Goal: Information Seeking & Learning: Check status

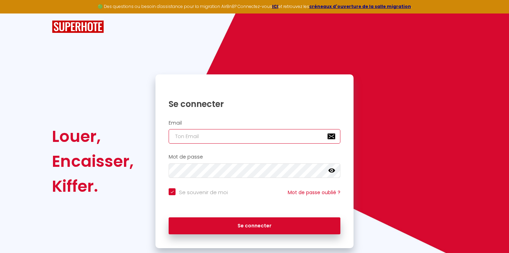
type input "[PERSON_NAME][EMAIL_ADDRESS][PERSON_NAME][DOMAIN_NAME]"
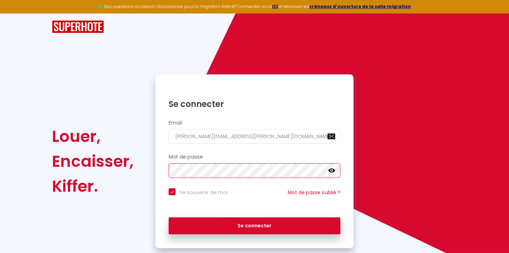
click at [255, 225] on button "Se connecter" at bounding box center [255, 226] width 172 height 17
checkbox input "true"
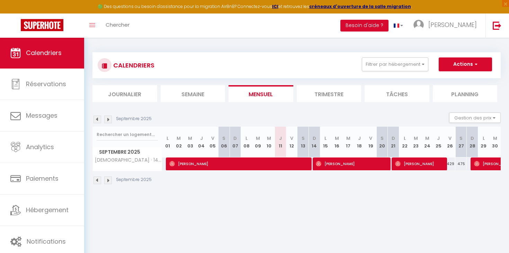
click at [108, 120] on img at bounding box center [108, 120] width 8 height 8
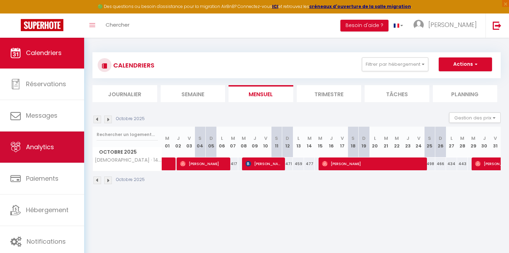
click at [39, 146] on span "Analytics" at bounding box center [40, 147] width 28 height 9
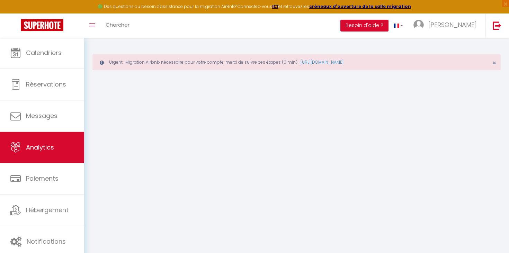
select select "2025"
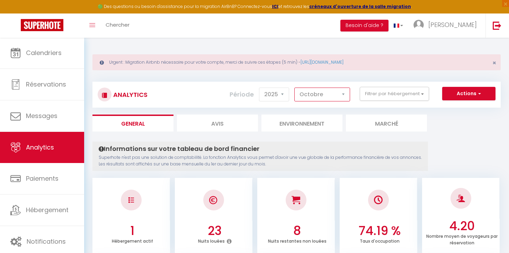
select select "11"
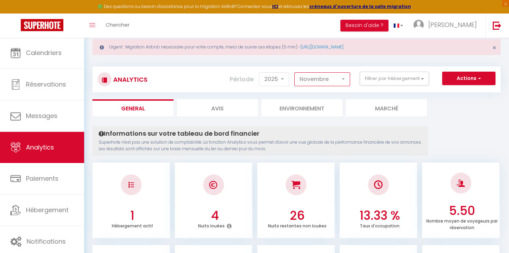
scroll to position [15, 0]
click at [260, 49] on div "Urgent : Migration Airbnb nécessaire pour votre compte, merci de suivre ces éta…" at bounding box center [297, 47] width 408 height 16
click at [338, 47] on link "[URL][DOMAIN_NAME]" at bounding box center [322, 47] width 43 height 6
